Goal: Information Seeking & Learning: Learn about a topic

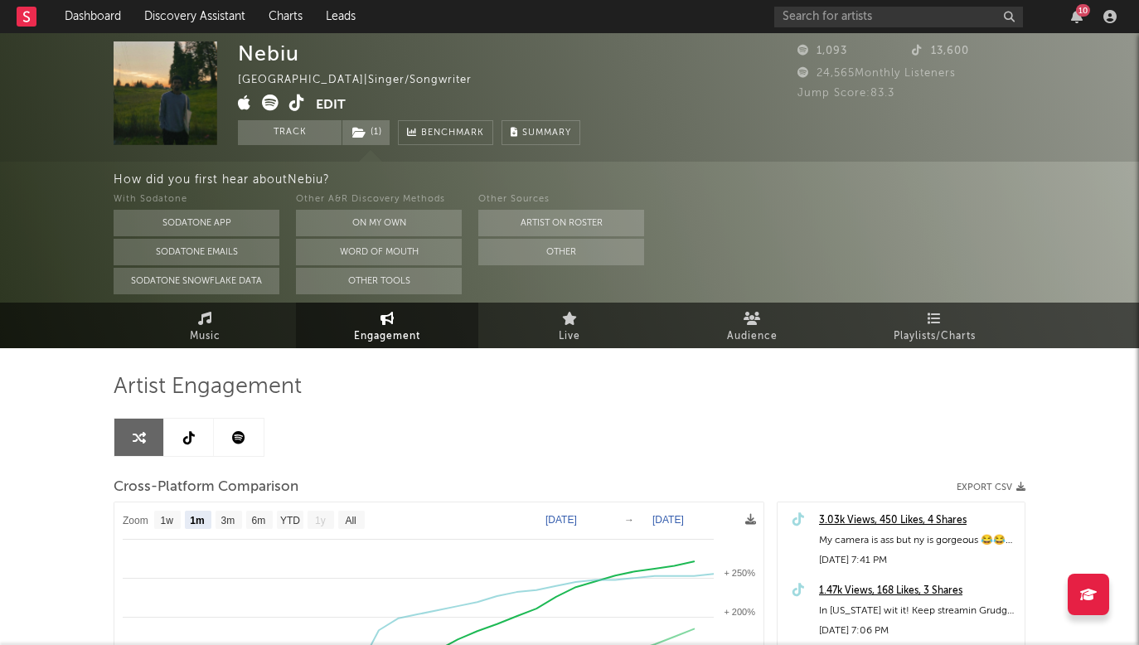
select select "1m"
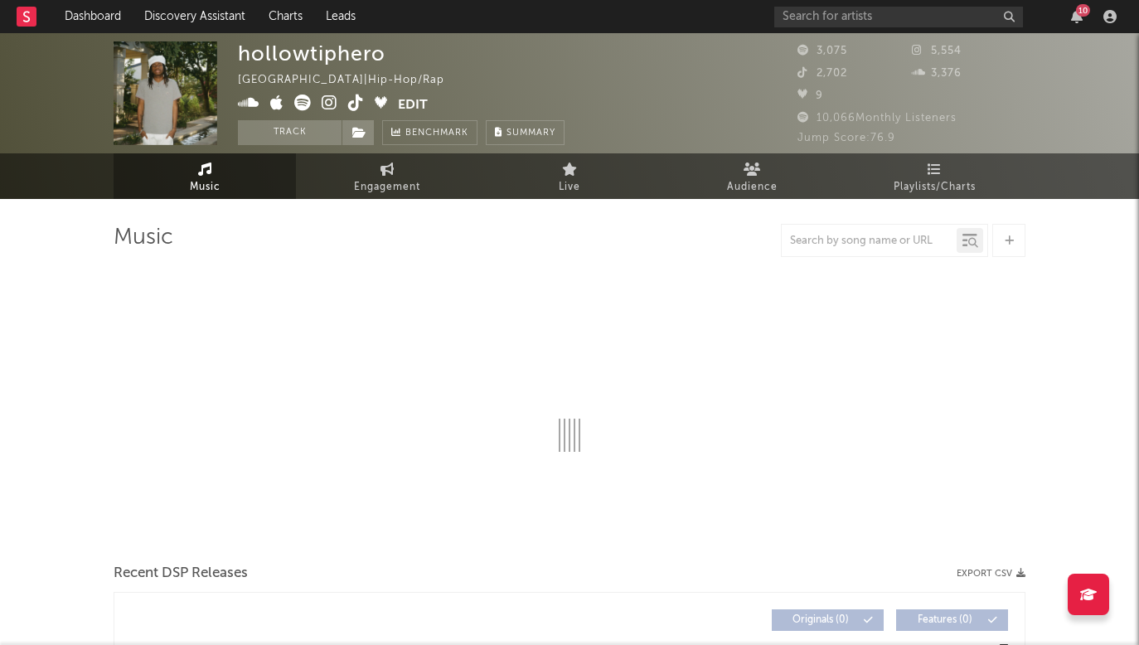
select select "6m"
